Goal: Understand site structure

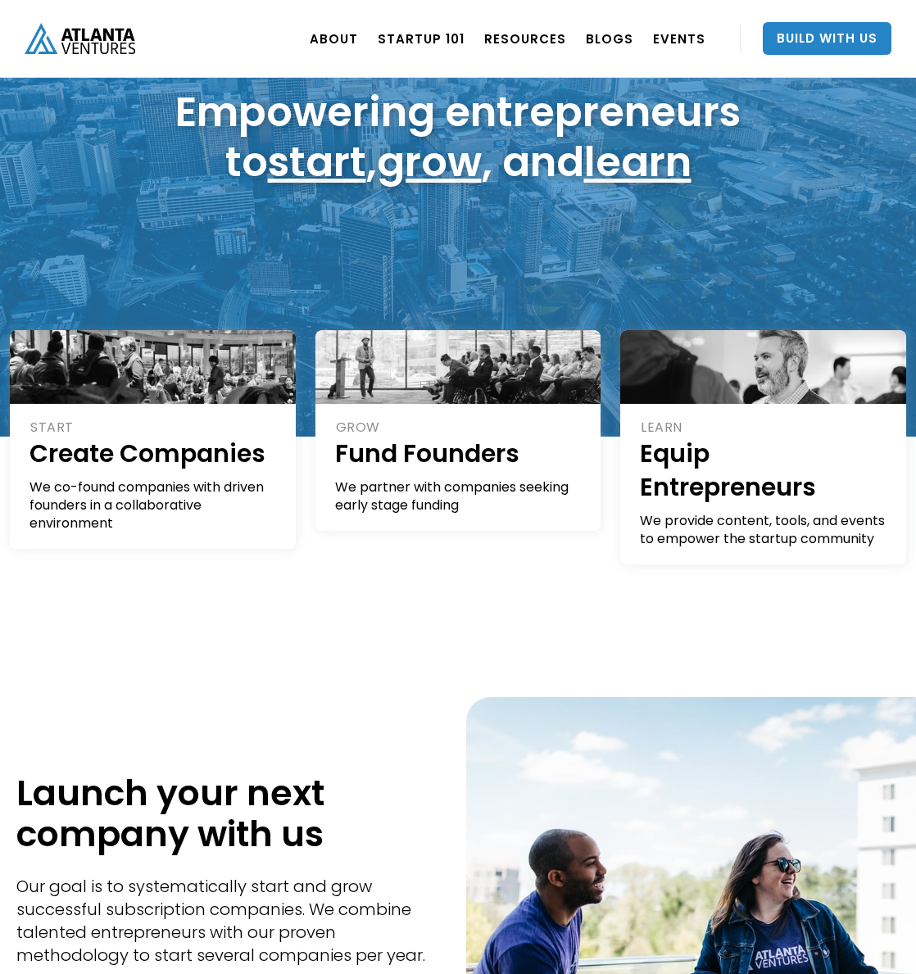
scroll to position [154, 0]
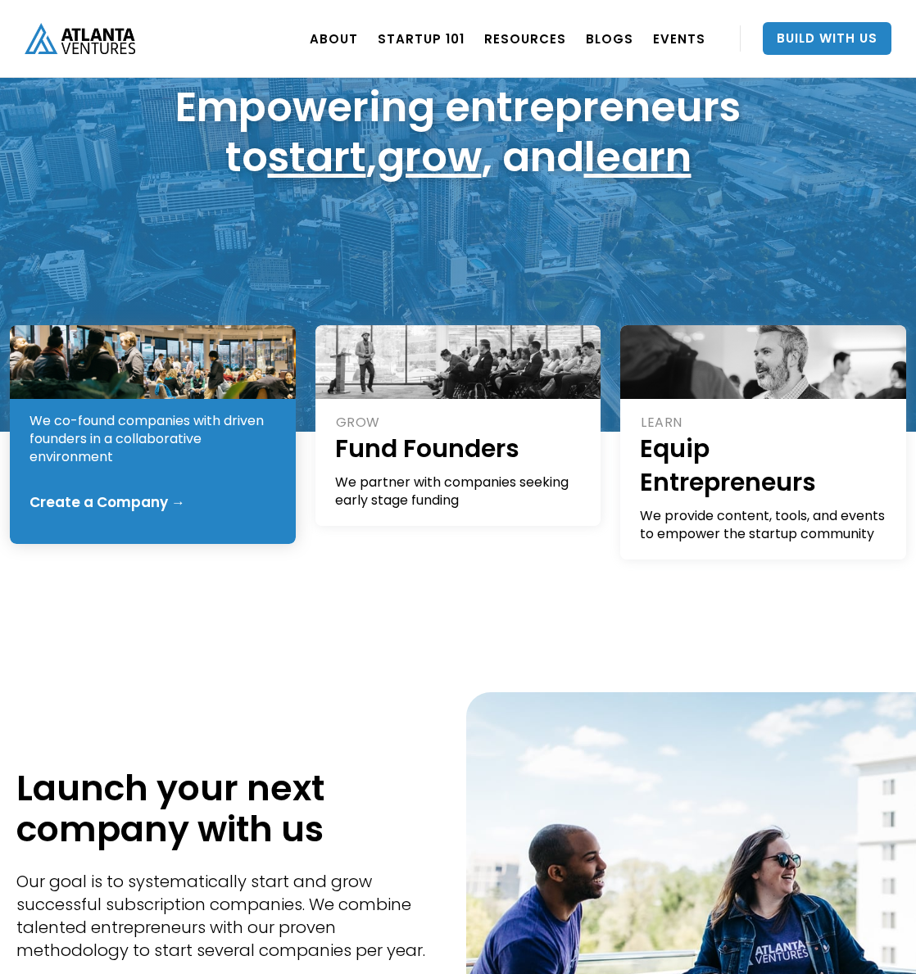
click at [158, 446] on div "We co-found companies with driven founders in a collaborative environment" at bounding box center [154, 439] width 248 height 54
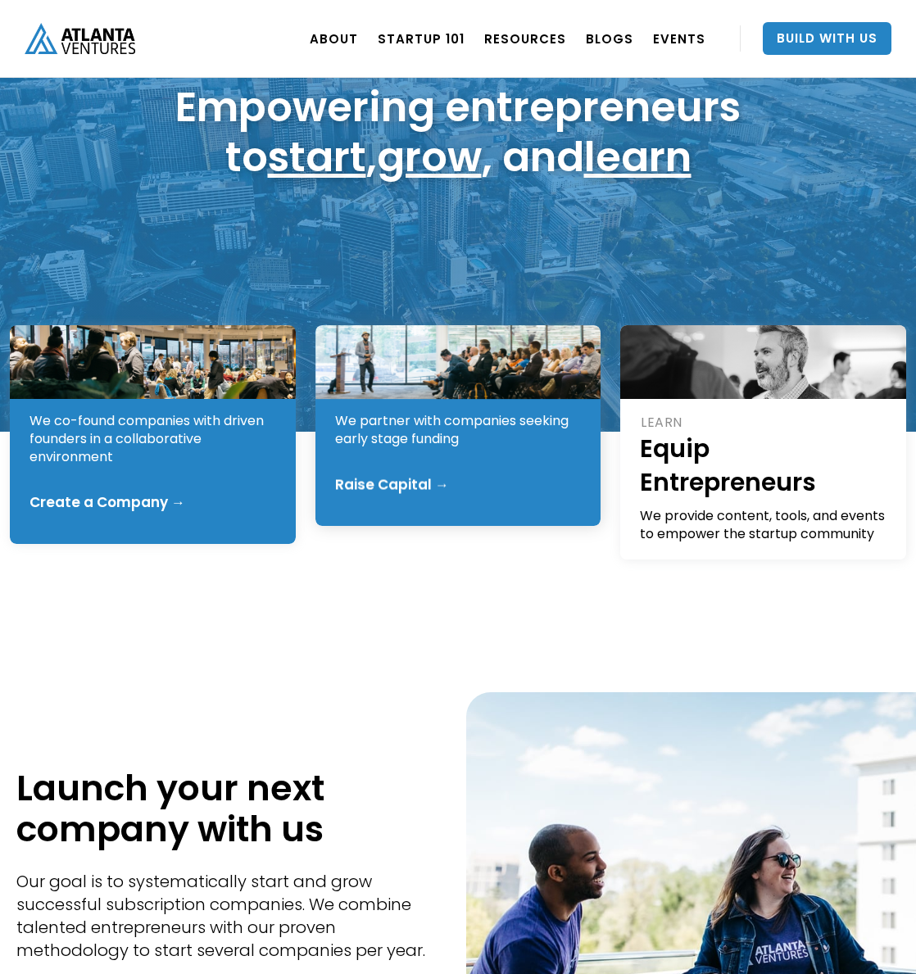
click at [530, 438] on div "We partner with companies seeking early stage funding" at bounding box center [459, 430] width 248 height 36
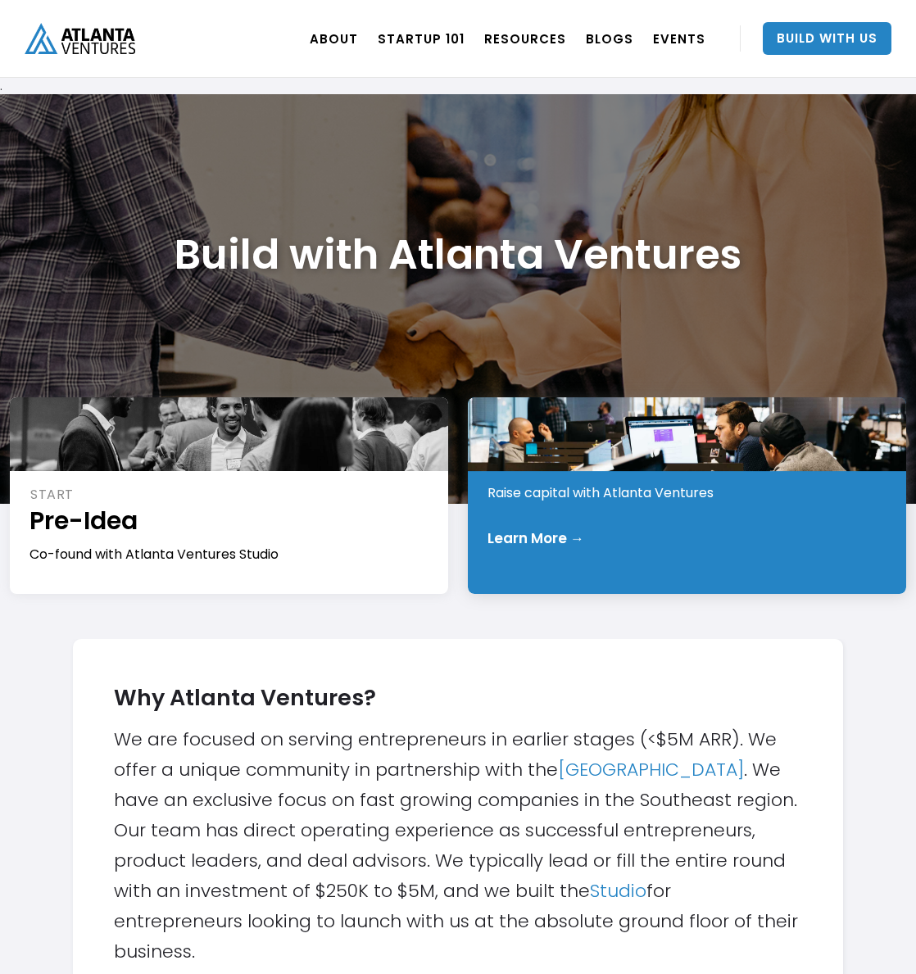
click at [570, 527] on div "INVEST Early Stage Raise capital with Atlanta Ventures Learn More →" at bounding box center [687, 495] width 438 height 197
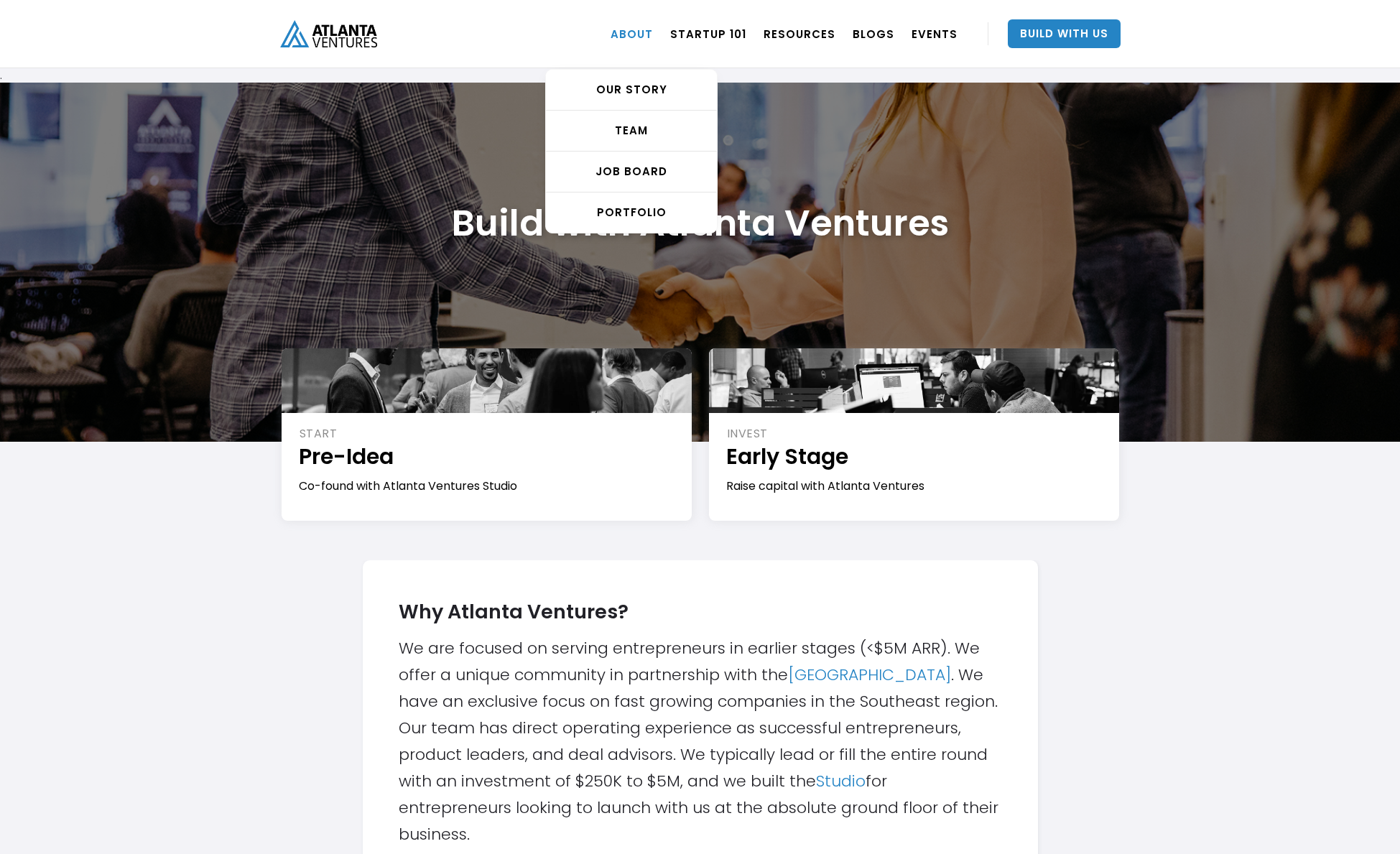
click at [638, 30] on link "ABOUT" at bounding box center [632, 34] width 42 height 40
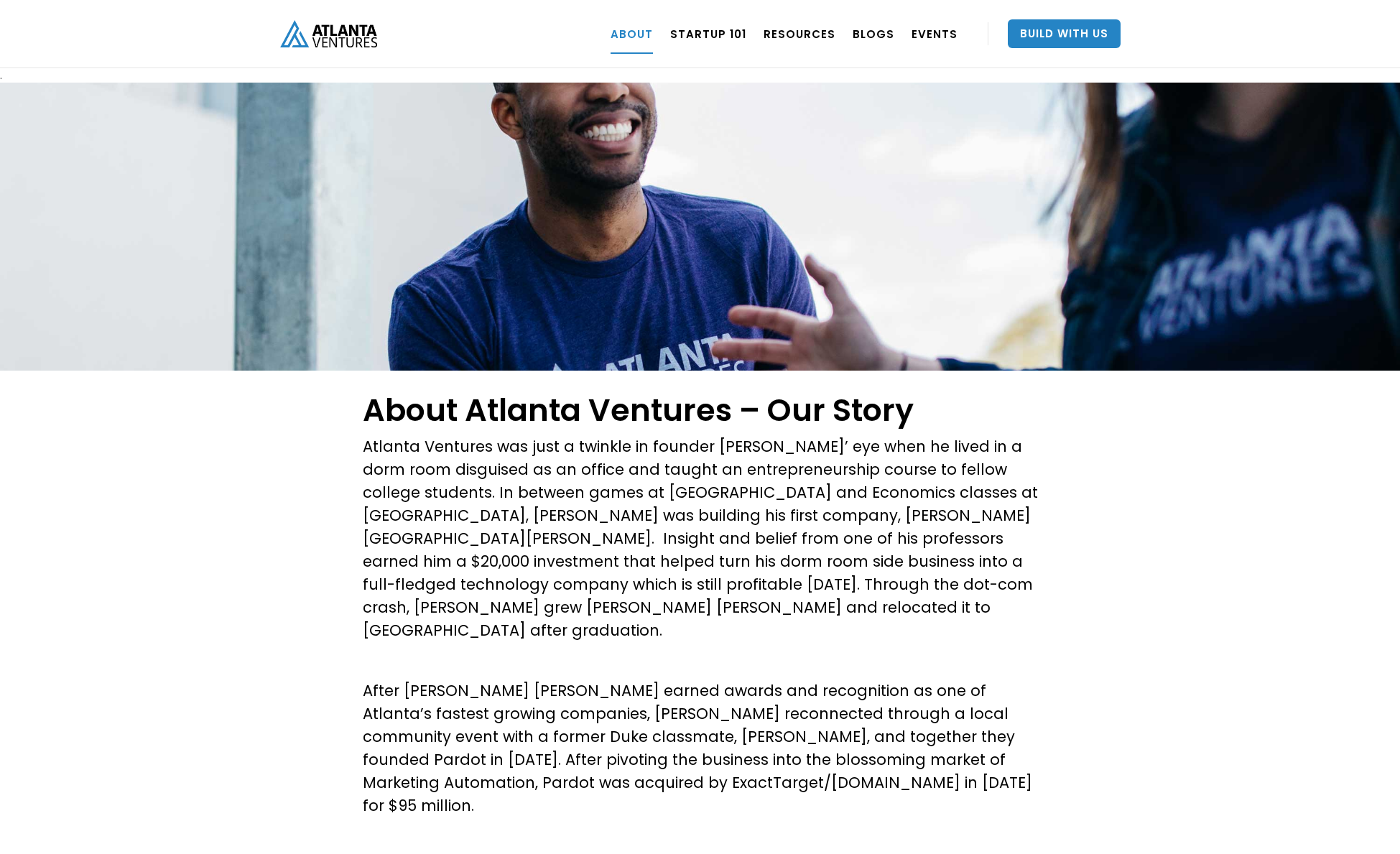
click at [1209, 2] on div "ABOUT OUR STORY TEAM Job Board PORTFOLIO Startup 101 RESOURCES TOOLS STORIES NE…" at bounding box center [700, 34] width 1400 height 68
click at [344, 34] on img "home" at bounding box center [329, 33] width 97 height 26
